Goal: Check status: Check status

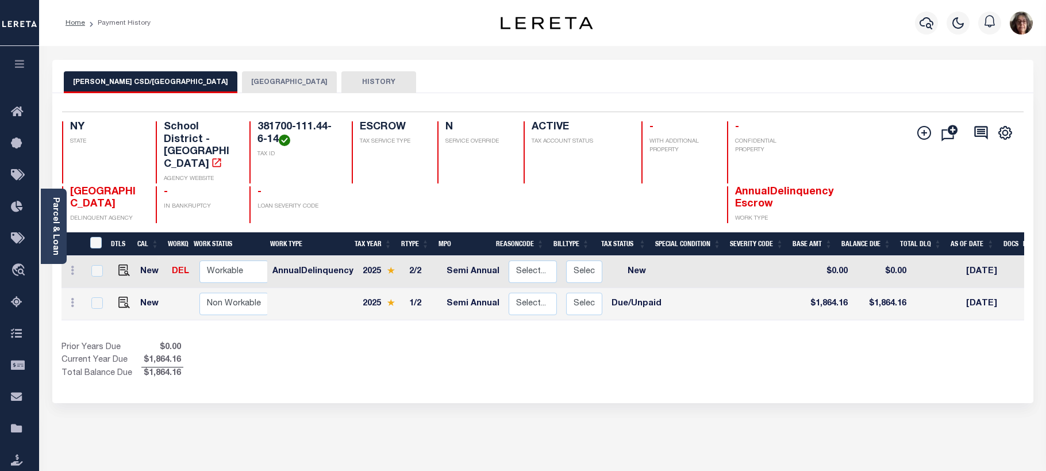
click at [242, 82] on button "[GEOGRAPHIC_DATA]" at bounding box center [289, 82] width 95 height 22
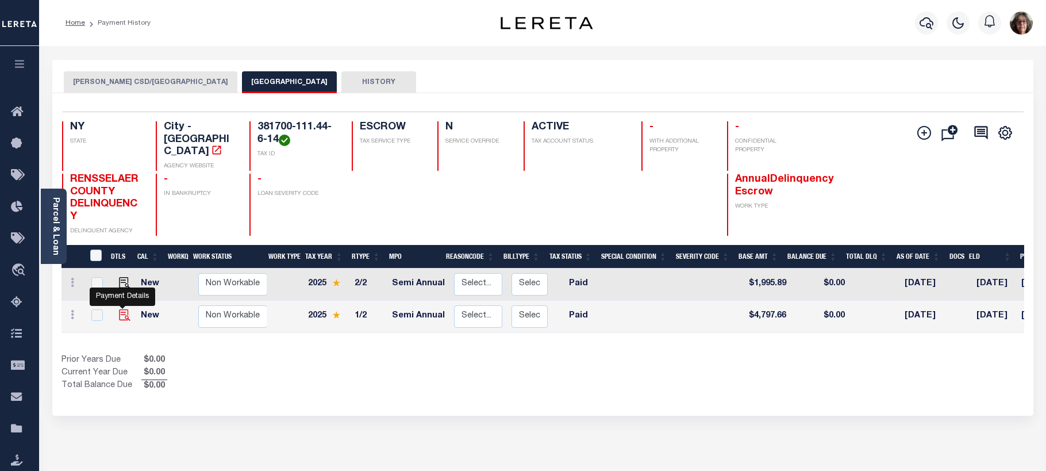
click at [122, 309] on img "" at bounding box center [124, 314] width 11 height 11
checkbox input "true"
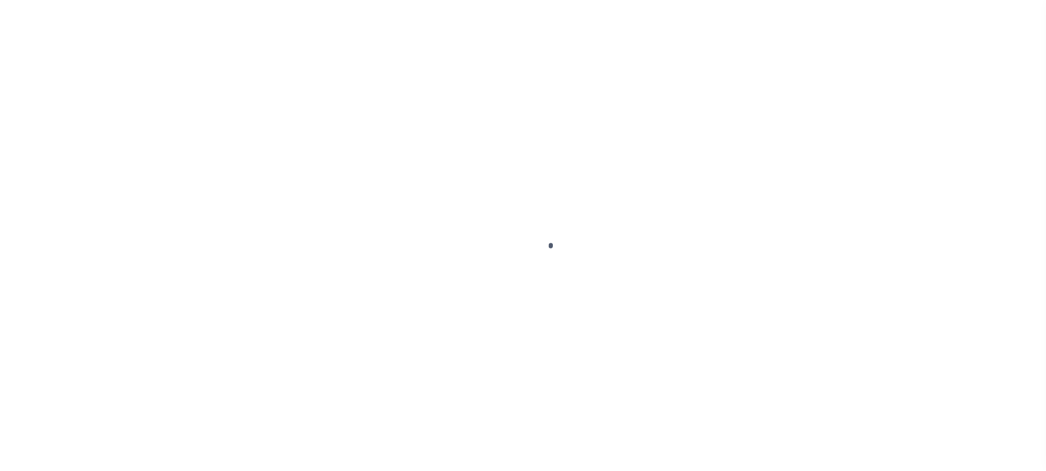
select select "PYD"
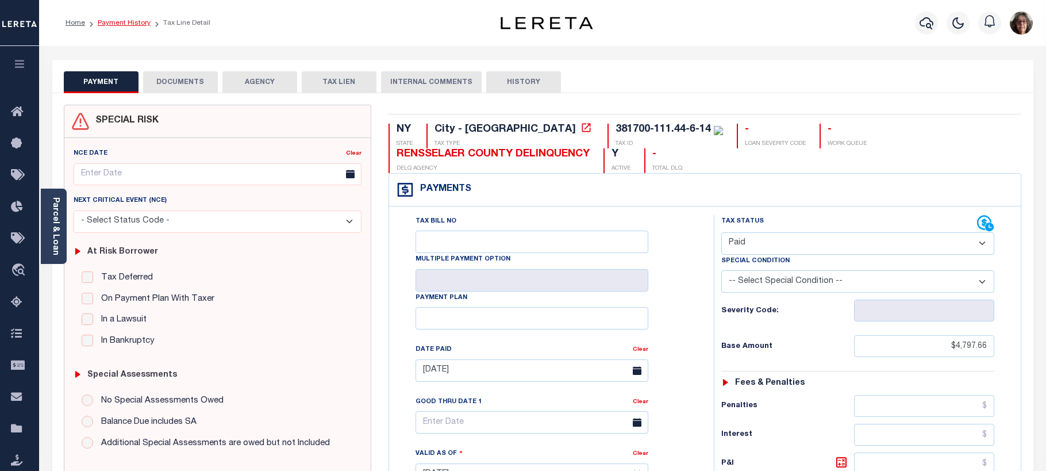
click at [115, 24] on link "Payment History" at bounding box center [124, 23] width 53 height 7
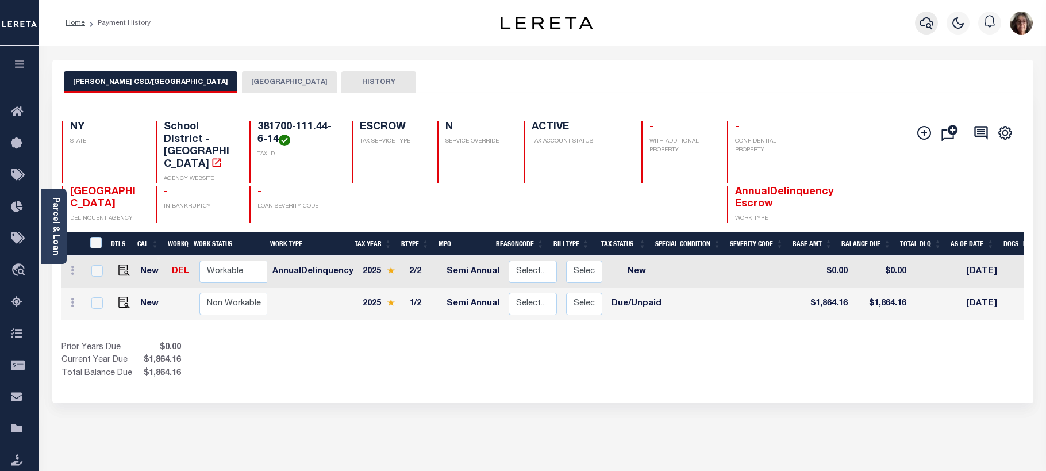
click at [925, 24] on icon "button" at bounding box center [926, 23] width 14 height 14
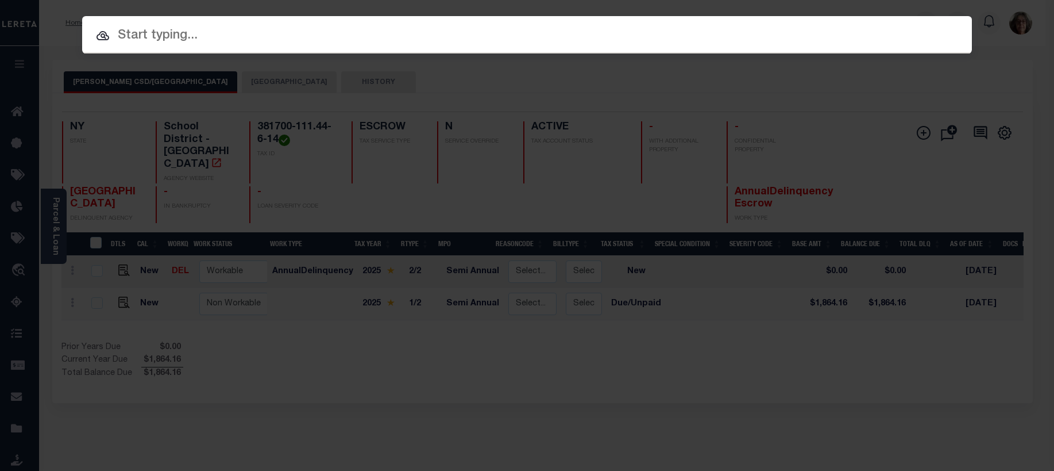
paste input "115840"
type input "115840"
